Goal: Information Seeking & Learning: Find specific fact

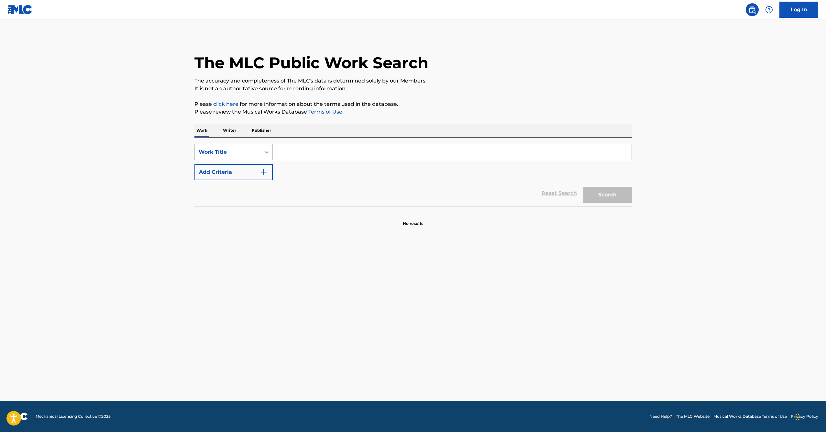
click at [238, 129] on div "Work Writer Publisher" at bounding box center [412, 131] width 437 height 14
click at [232, 129] on p "Writer" at bounding box center [229, 131] width 17 height 14
click at [285, 147] on input "Search Form" at bounding box center [452, 152] width 359 height 16
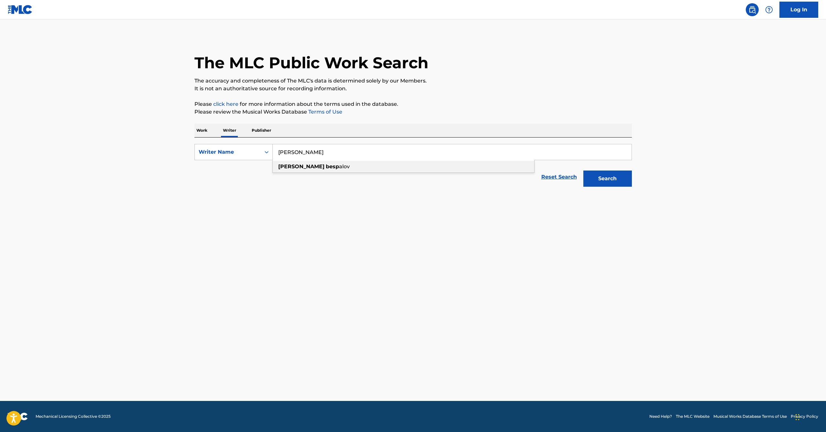
click at [289, 165] on strong "[PERSON_NAME]" at bounding box center [301, 166] width 46 height 6
type input "[PERSON_NAME]"
click at [619, 179] on button "Search" at bounding box center [607, 179] width 49 height 16
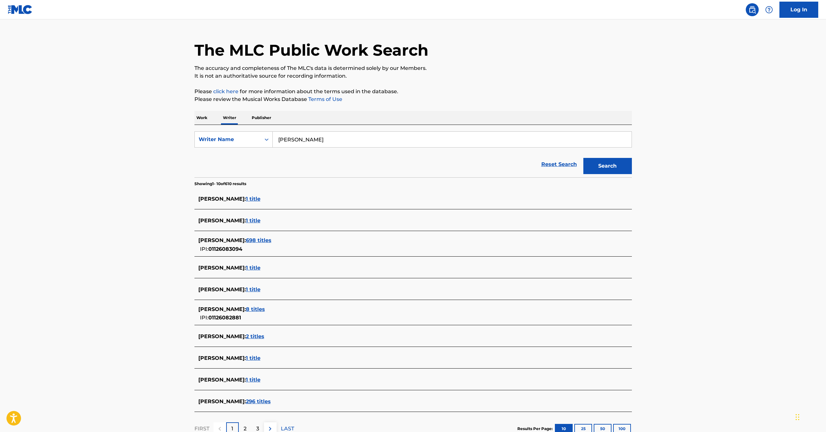
scroll to position [21, 0]
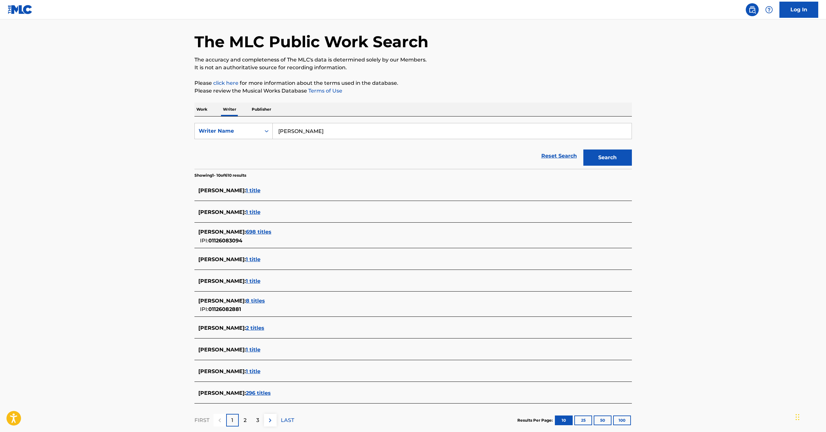
click at [267, 394] on span "296 titles" at bounding box center [258, 393] width 25 height 6
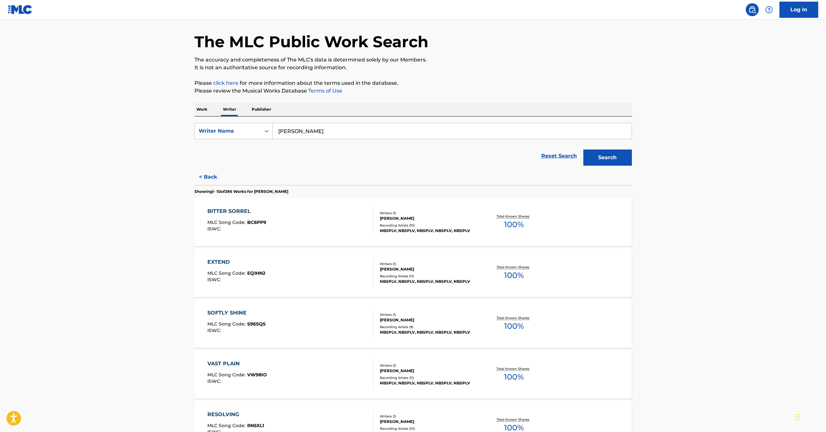
scroll to position [360, 0]
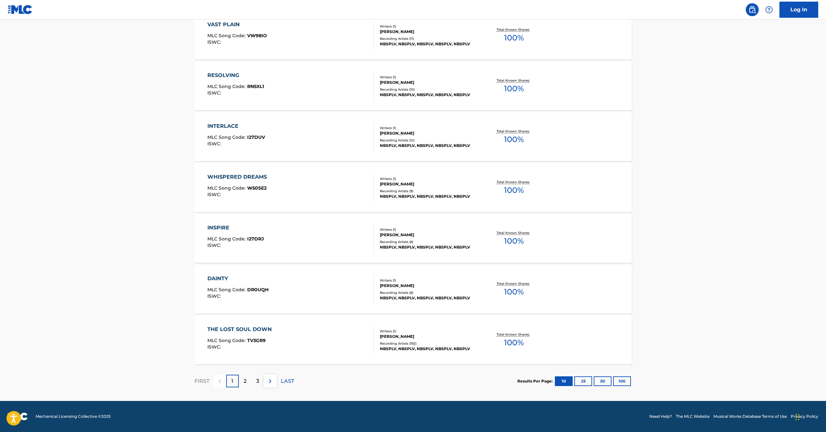
click at [616, 383] on button "100" at bounding box center [622, 381] width 18 height 10
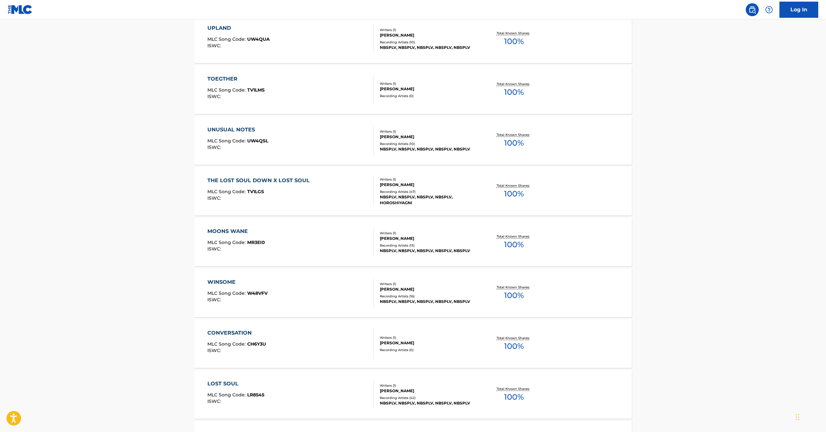
scroll to position [2033, 0]
click at [282, 182] on div "THE LOST SOUL DOWN X LOST SOUL" at bounding box center [259, 180] width 105 height 8
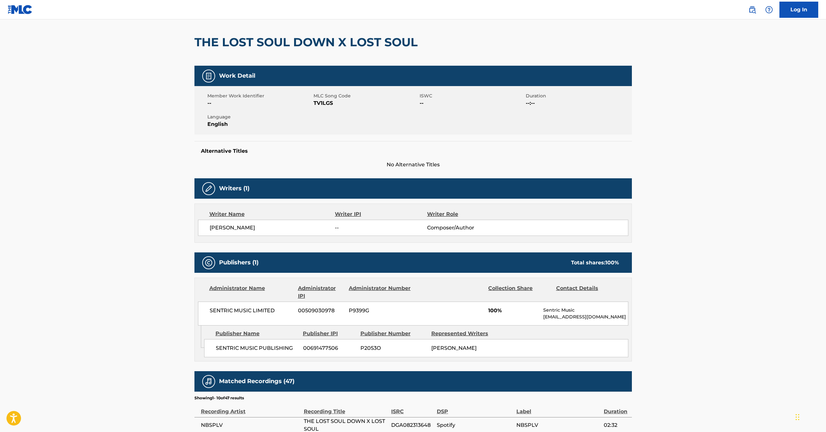
scroll to position [83, 0]
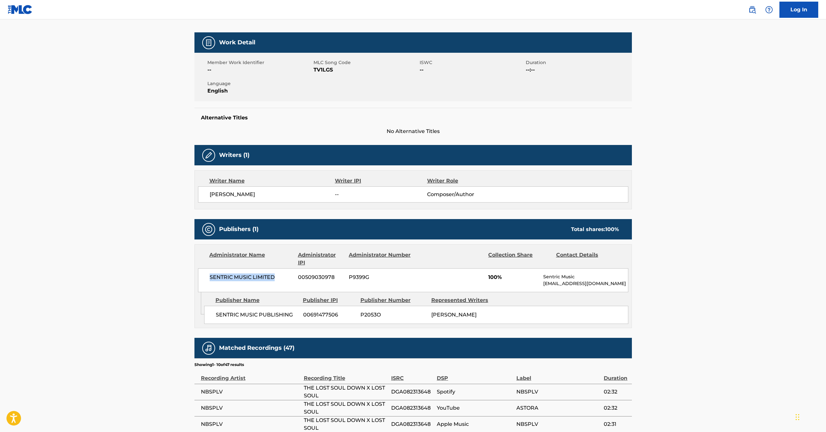
drag, startPoint x: 274, startPoint y: 277, endPoint x: 194, endPoint y: 273, distance: 79.7
click at [194, 273] on div "Administrator Name Administrator IPI Administrator Number Collection Share Cont…" at bounding box center [412, 286] width 437 height 84
copy span "SENTRIC MUSIC LIMITED"
